Goal: Transaction & Acquisition: Purchase product/service

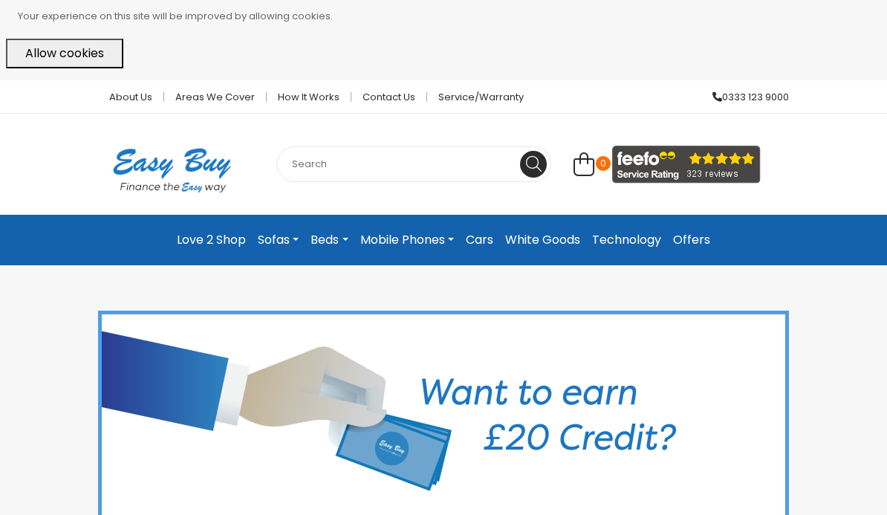
click at [695, 238] on link "Offers" at bounding box center [691, 239] width 49 height 27
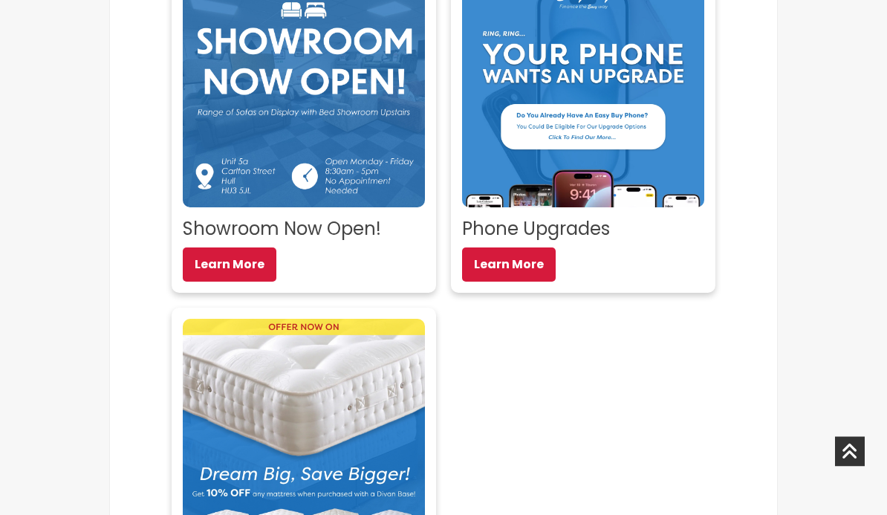
scroll to position [415, 0]
click at [506, 266] on link "Learn More" at bounding box center [509, 264] width 94 height 34
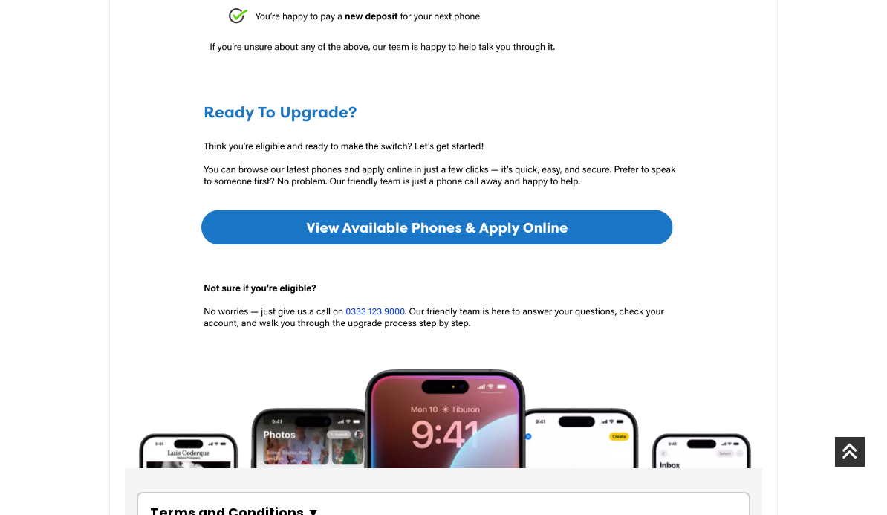
scroll to position [902, 0]
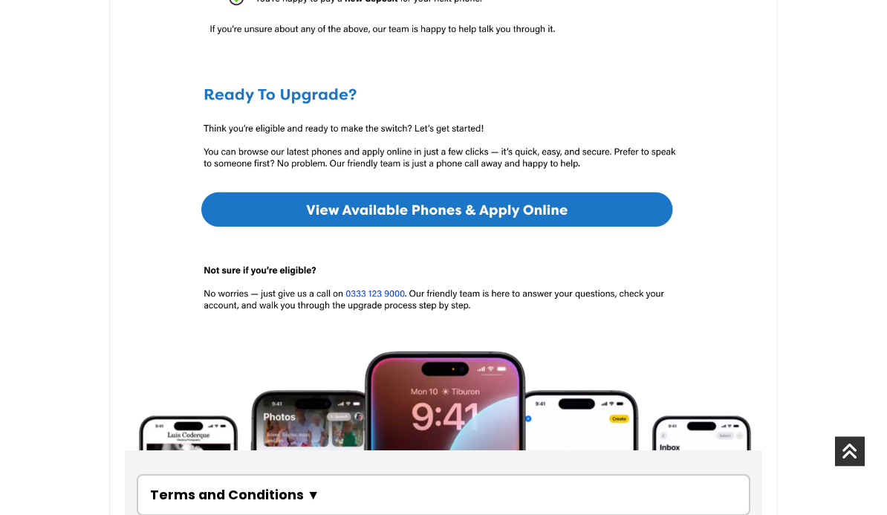
click at [437, 210] on img at bounding box center [443, 215] width 637 height 71
